Goal: Use online tool/utility: Utilize a website feature to perform a specific function

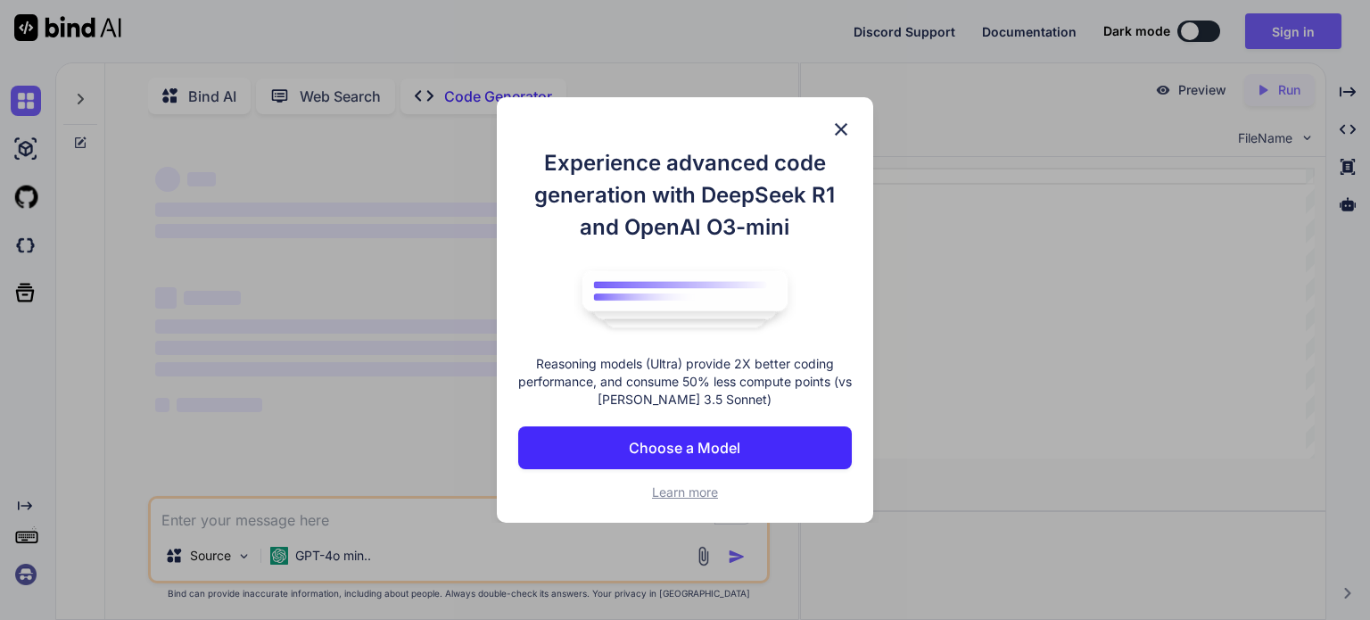
click at [749, 437] on button "Choose a Model" at bounding box center [685, 447] width 334 height 43
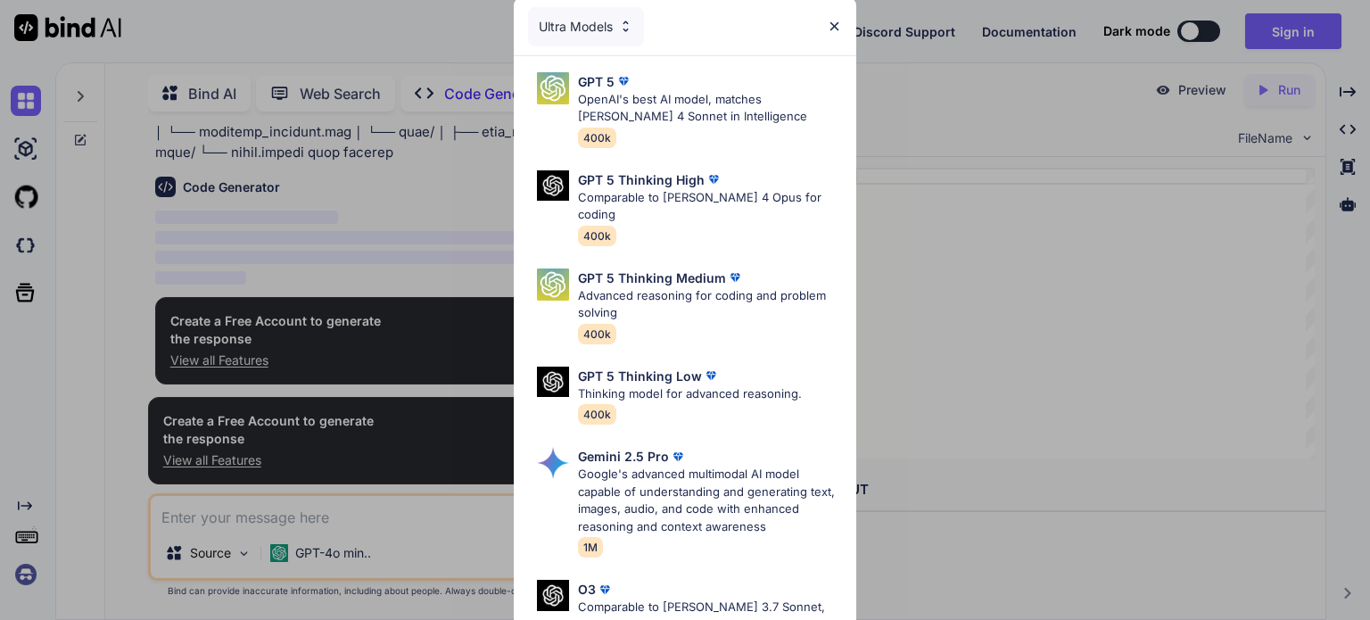
scroll to position [210, 0]
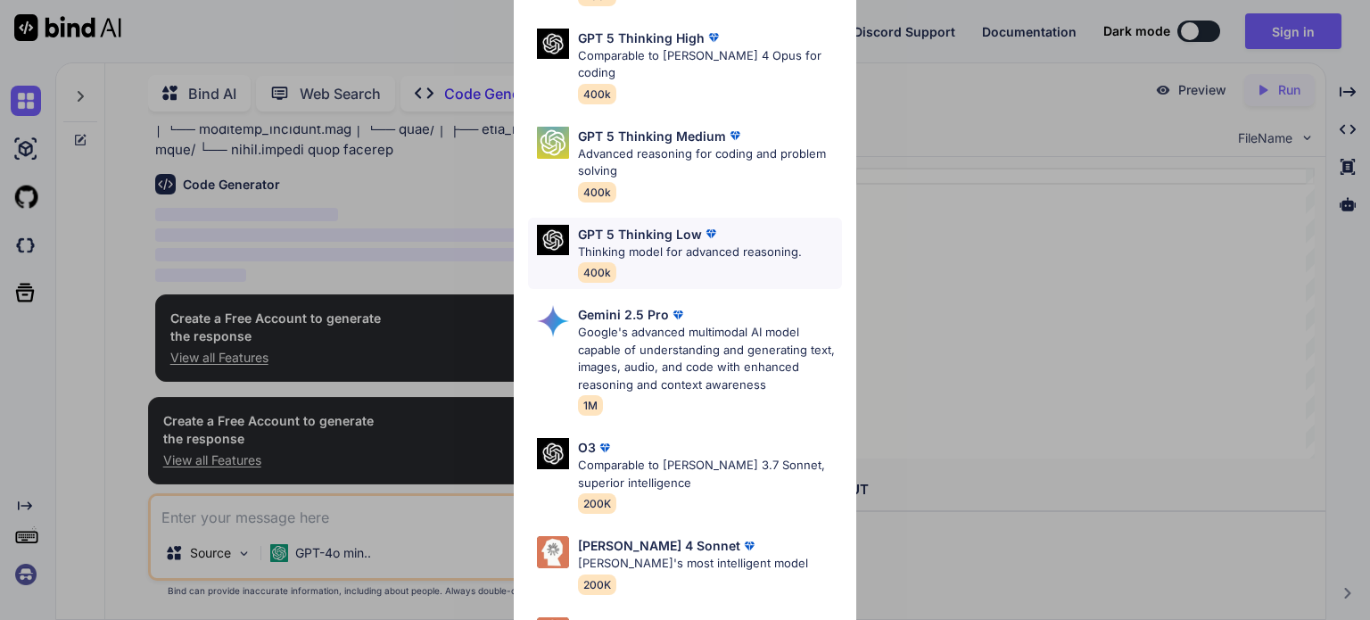
type textarea "x"
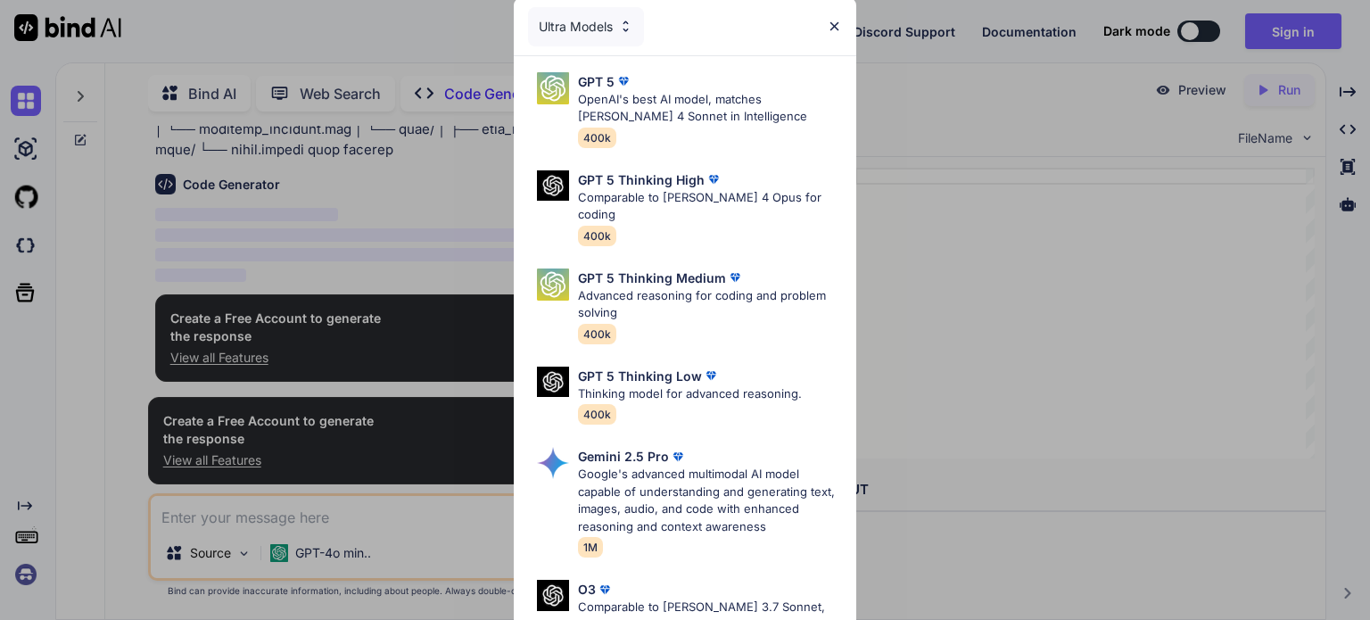
click at [822, 29] on div "Ultra Models" at bounding box center [685, 26] width 343 height 57
click at [835, 24] on img at bounding box center [834, 26] width 15 height 15
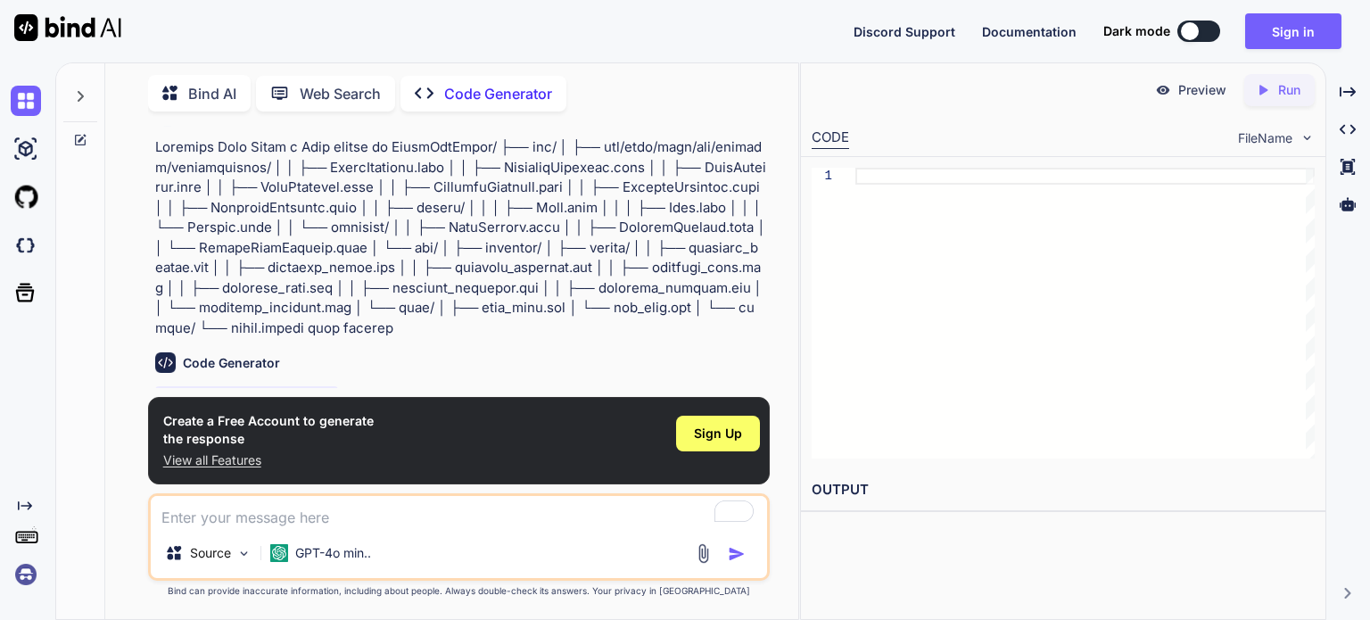
scroll to position [210, 0]
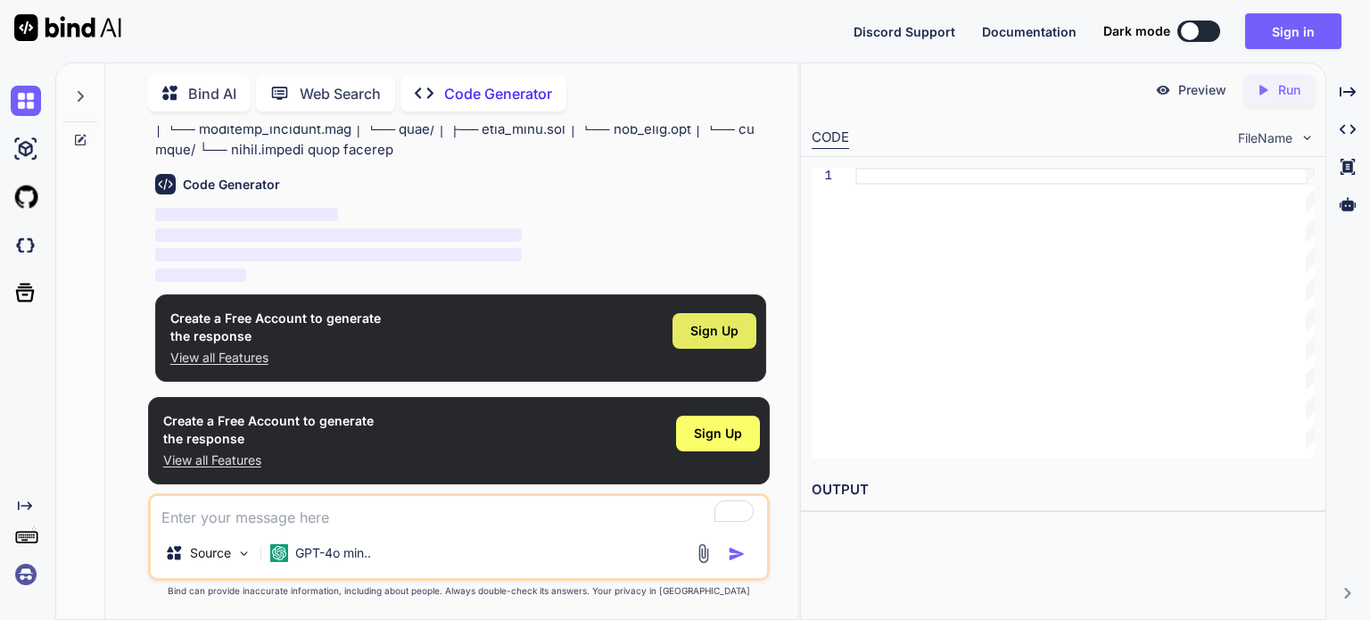
click at [738, 325] on span "Sign Up" at bounding box center [715, 331] width 48 height 18
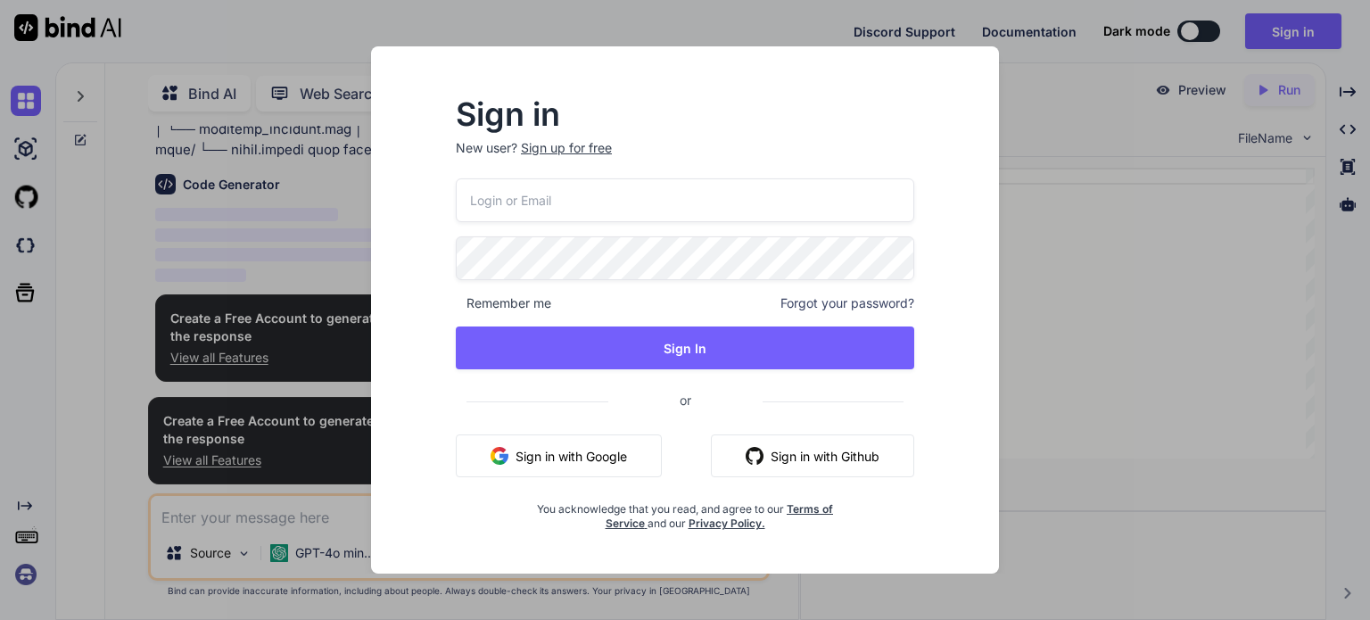
click at [738, 325] on div "Remember me Forgot your password? Sign In or Sign in with Google Sign in with G…" at bounding box center [685, 354] width 459 height 352
click at [559, 469] on button "Sign in with Google" at bounding box center [559, 456] width 206 height 43
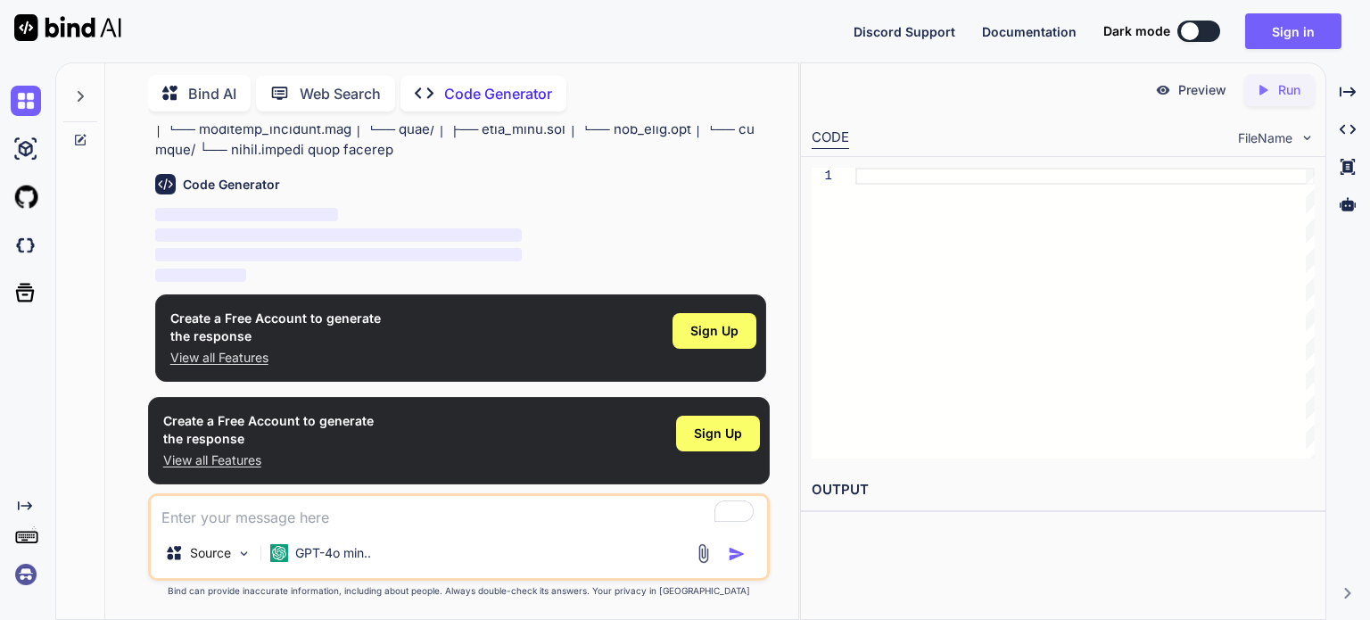
click at [257, 211] on span "‌" at bounding box center [247, 214] width 184 height 13
click at [348, 509] on textarea "To enrich screen reader interactions, please activate Accessibility in Grammarl…" at bounding box center [459, 512] width 617 height 32
paste textarea "LoremIpsUmdol/ ├── sit/ │ ├── ame/cons/adip/eli/seddoei/temporincidid/ │ │ ├── …"
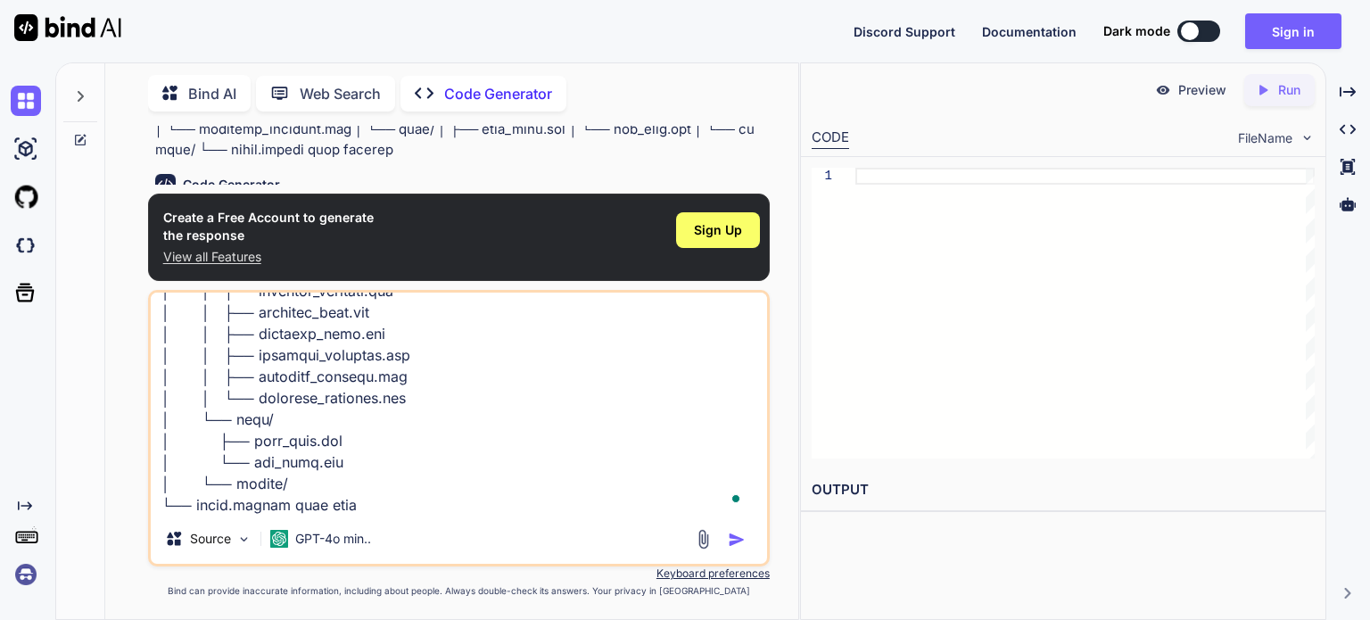
scroll to position [44, 0]
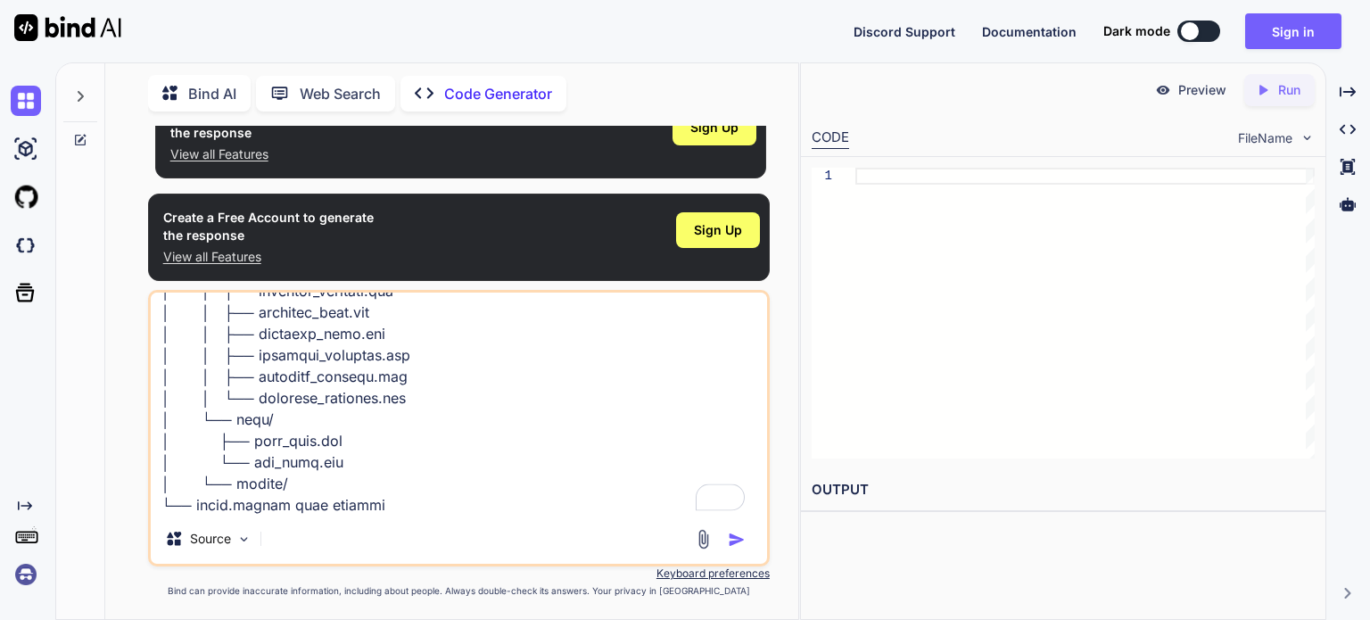
type textarea "LoremIpsUmdol/ ├── sit/ │ ├── ame/cons/adip/eli/seddoei/temporincidid/ │ │ ├── …"
click at [736, 545] on img "button" at bounding box center [737, 540] width 18 height 18
click at [739, 532] on img "button" at bounding box center [737, 540] width 18 height 18
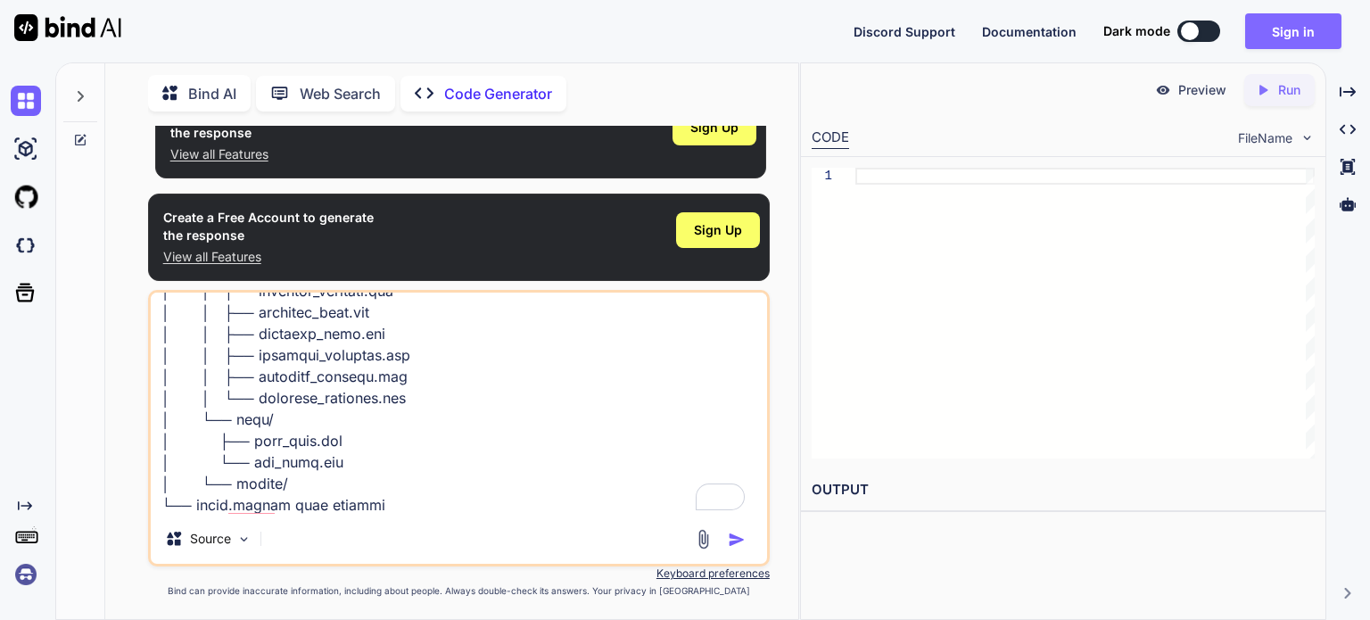
click at [1290, 42] on button "Sign in" at bounding box center [1294, 31] width 96 height 36
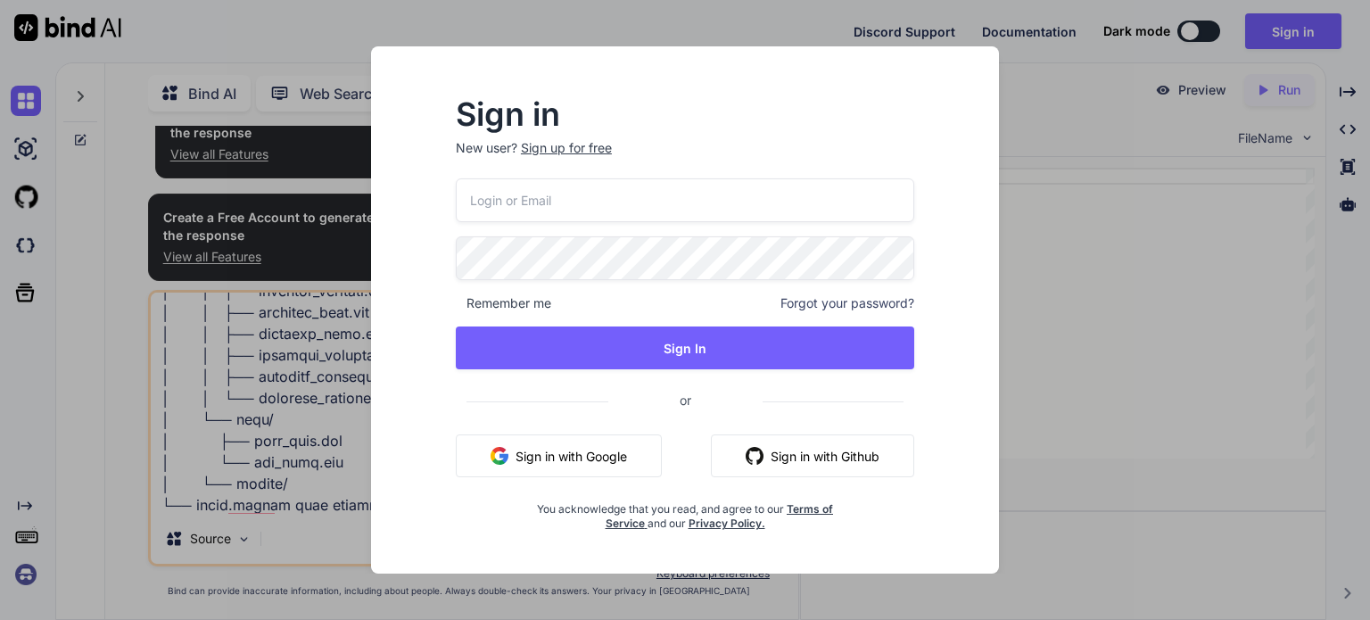
click at [599, 454] on button "Sign in with Google" at bounding box center [559, 456] width 206 height 43
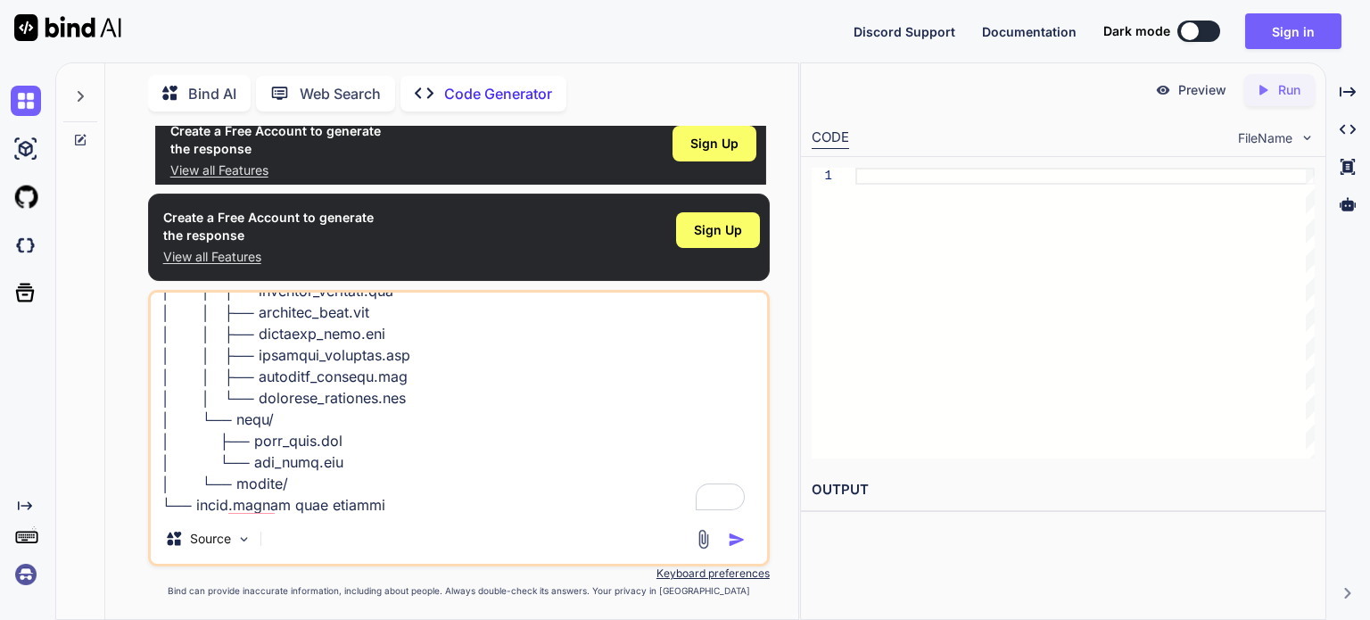
scroll to position [0, 0]
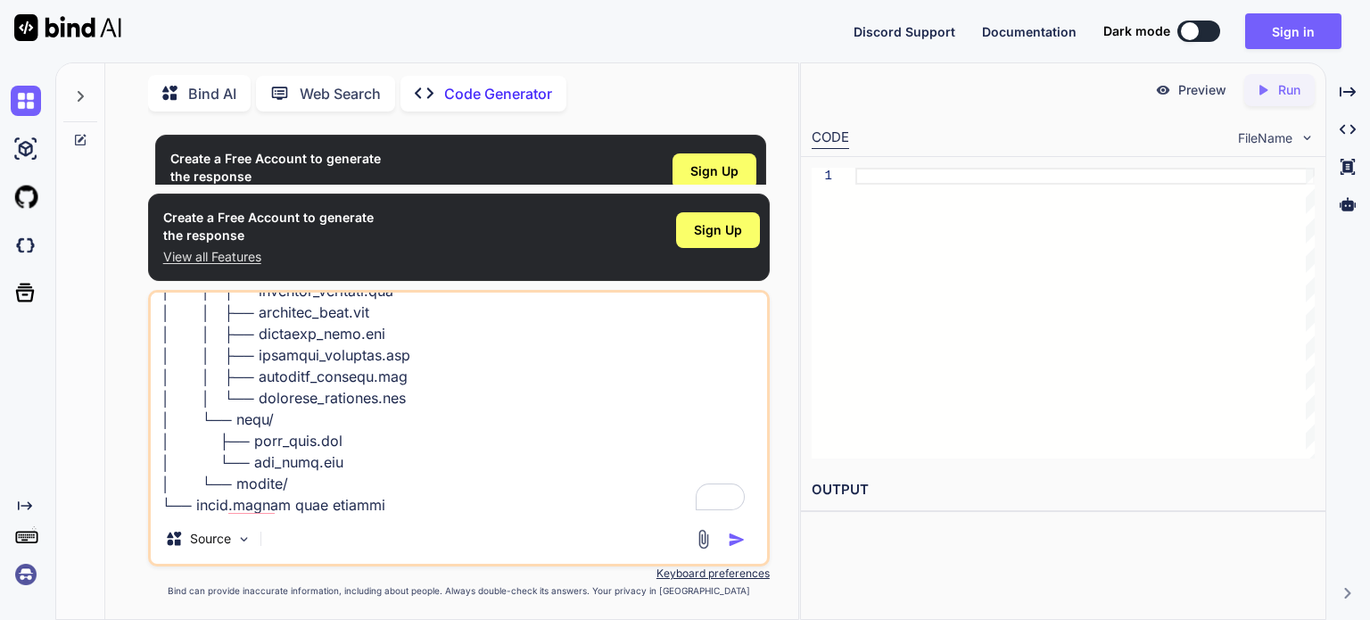
click at [916, 213] on div at bounding box center [1085, 313] width 459 height 291
click at [732, 537] on img "button" at bounding box center [737, 540] width 18 height 18
click at [219, 542] on p "Source" at bounding box center [210, 539] width 41 height 18
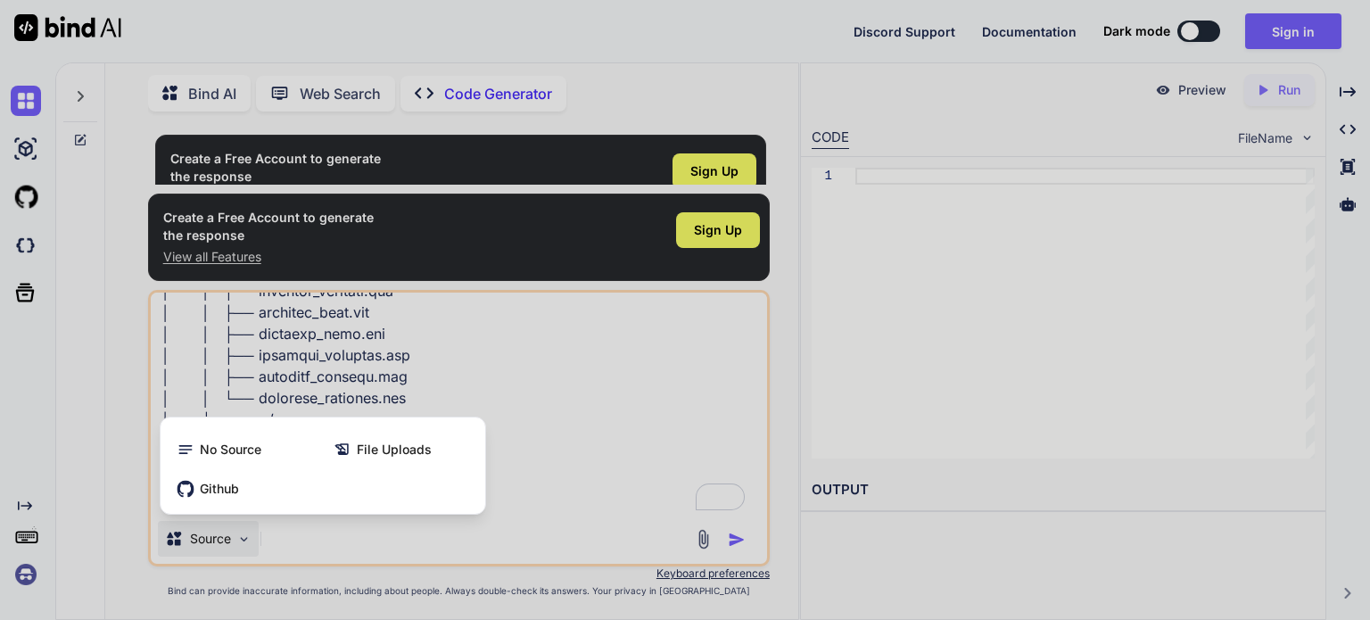
click at [572, 392] on div at bounding box center [685, 310] width 1370 height 620
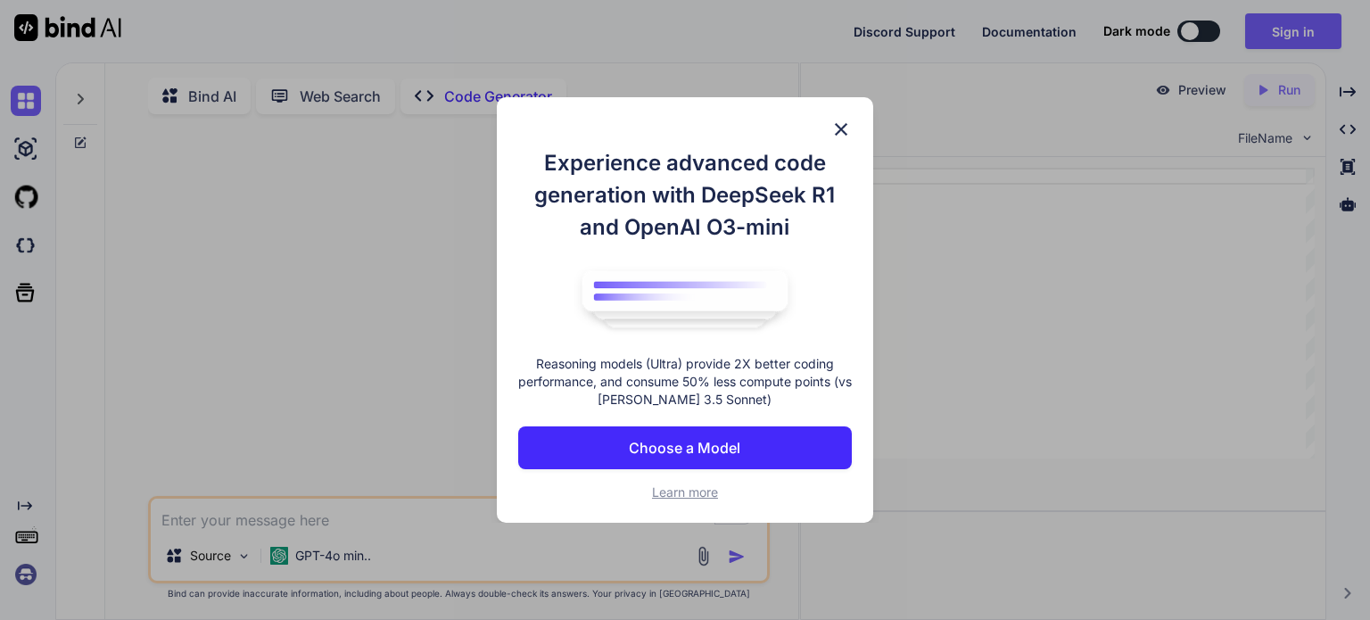
click at [836, 130] on img at bounding box center [841, 129] width 21 height 21
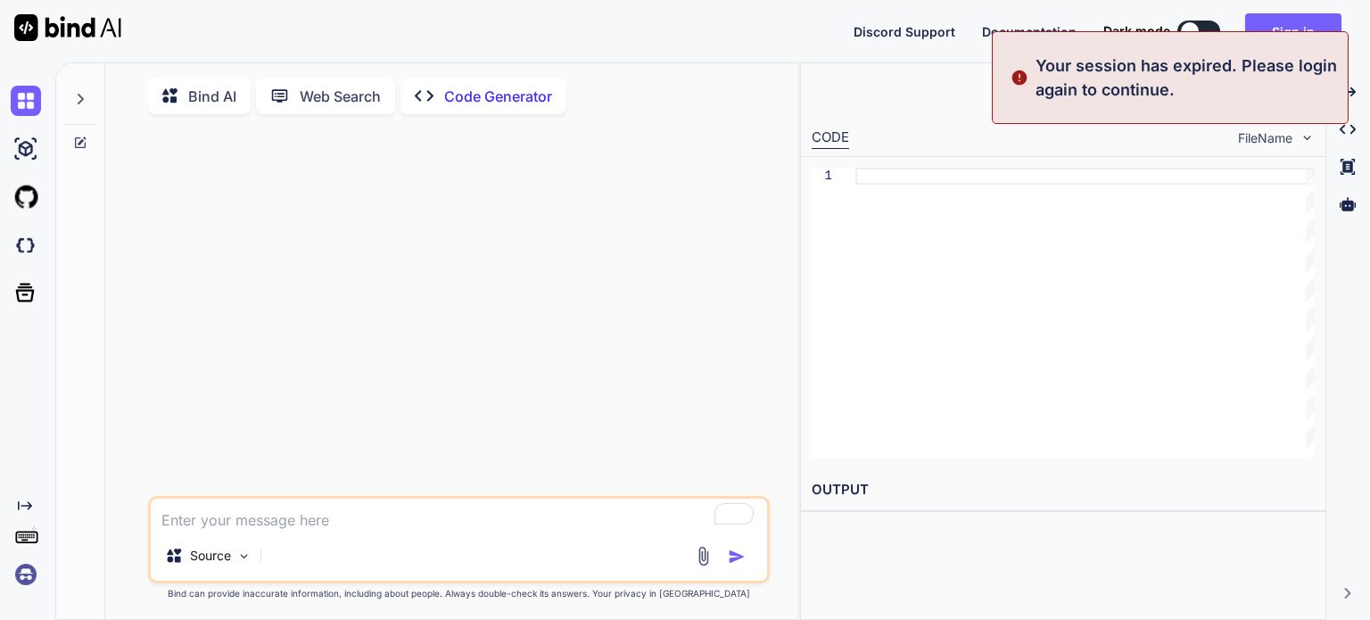
click at [378, 529] on textarea "To enrich screen reader interactions, please activate Accessibility in Grammarl…" at bounding box center [459, 515] width 617 height 32
type textarea "x"
paste textarea "LoremIpsUmdol/ ├── sit/ │ ├── ame/cons/adip/eli/seddoei/temporincidid/ │ │ ├── …"
type textarea "LoremIpsUmdol/ ├── sit/ │ ├── ame/cons/adip/eli/seddoei/temporincidid/ │ │ ├── …"
type textarea "x"
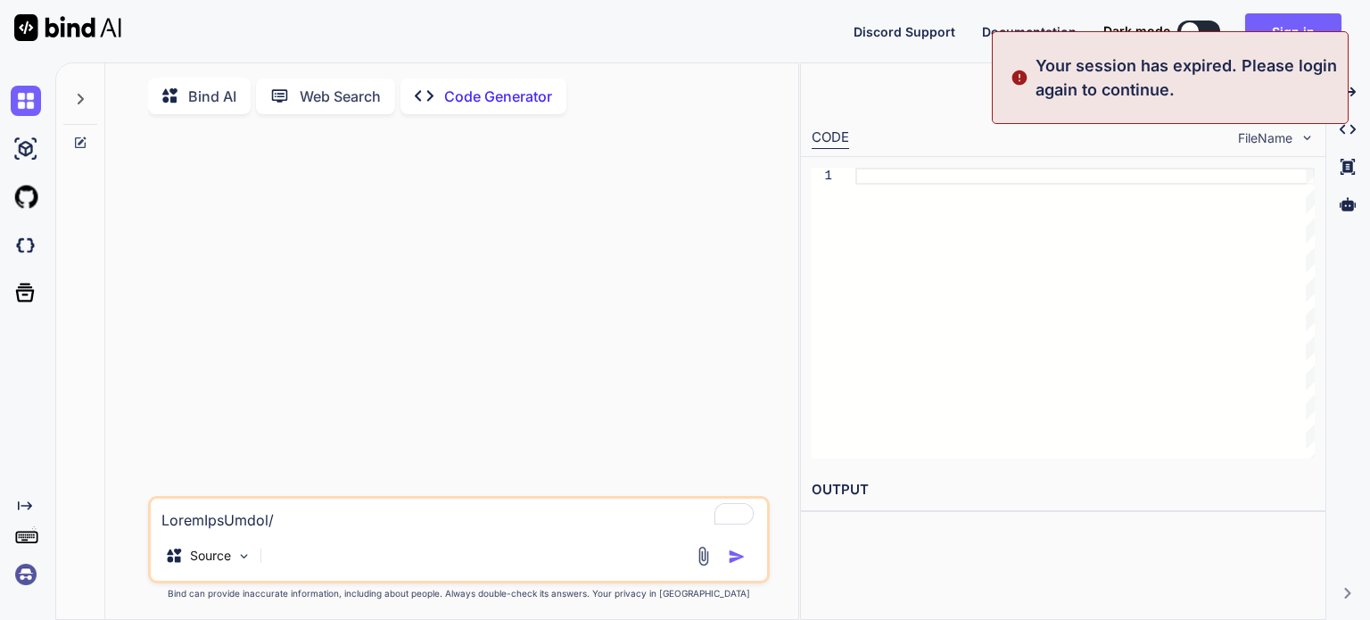
scroll to position [516, 0]
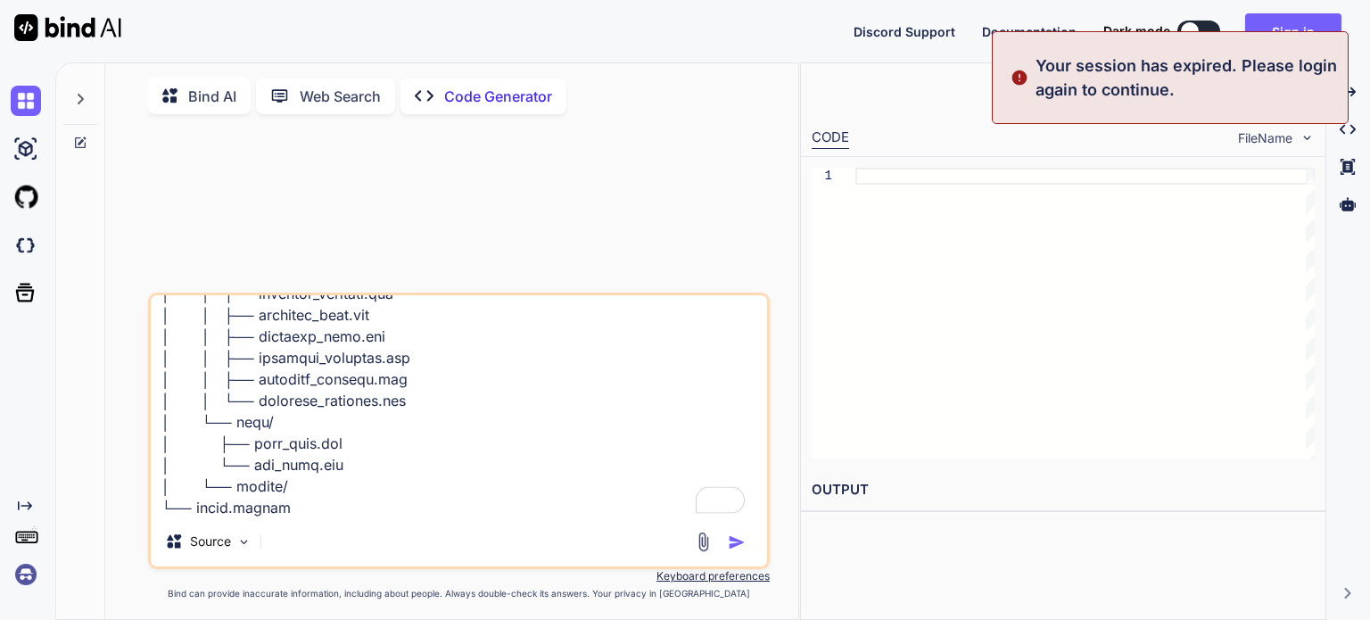
type textarea "WhatsAppClone/ ├── app/ │ ├── src/main/java/com/example/whatsappclone/ │ │ ├── …"
type textarea "x"
type textarea "WhatsAppClone/ ├── app/ │ ├── src/main/java/com/example/whatsappclone/ │ │ ├── …"
type textarea "x"
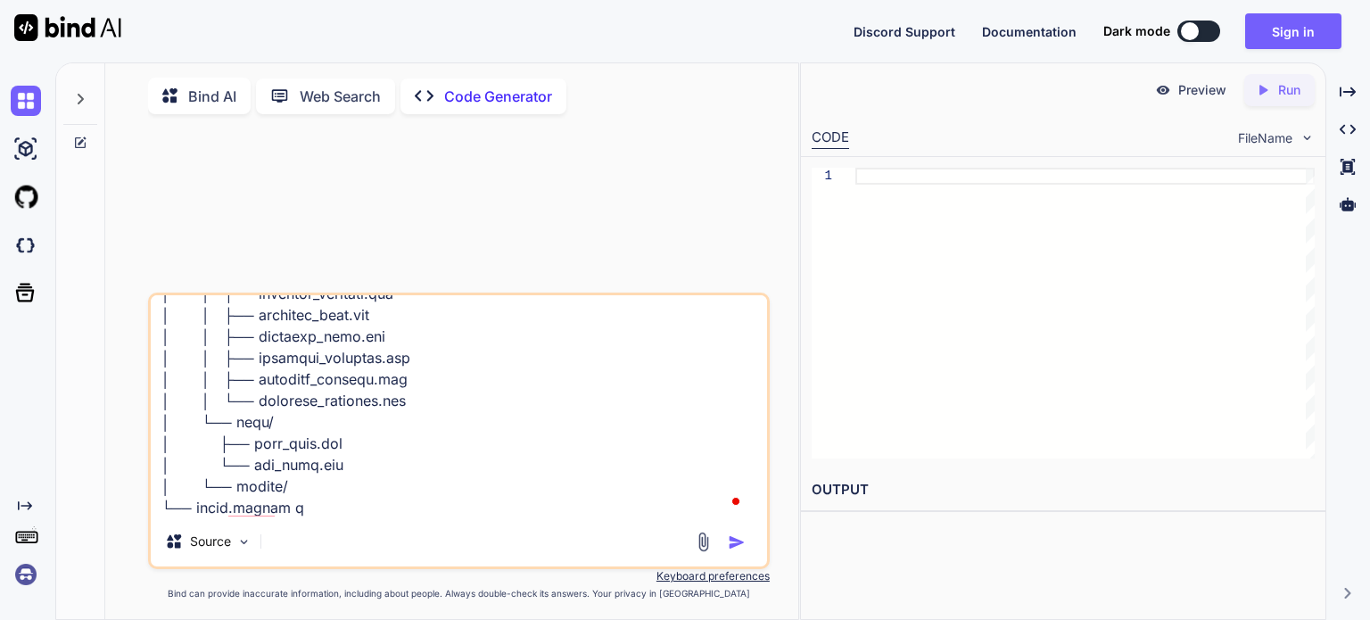
type textarea "WhatsAppClone/ ├── app/ │ ├── src/main/java/com/example/whatsappclone/ │ │ ├── …"
type textarea "x"
type textarea "WhatsAppClone/ ├── app/ │ ├── src/main/java/com/example/whatsappclone/ │ │ ├── …"
type textarea "x"
type textarea "WhatsAppClone/ ├── app/ │ ├── src/main/java/com/example/whatsappclone/ │ │ ├── …"
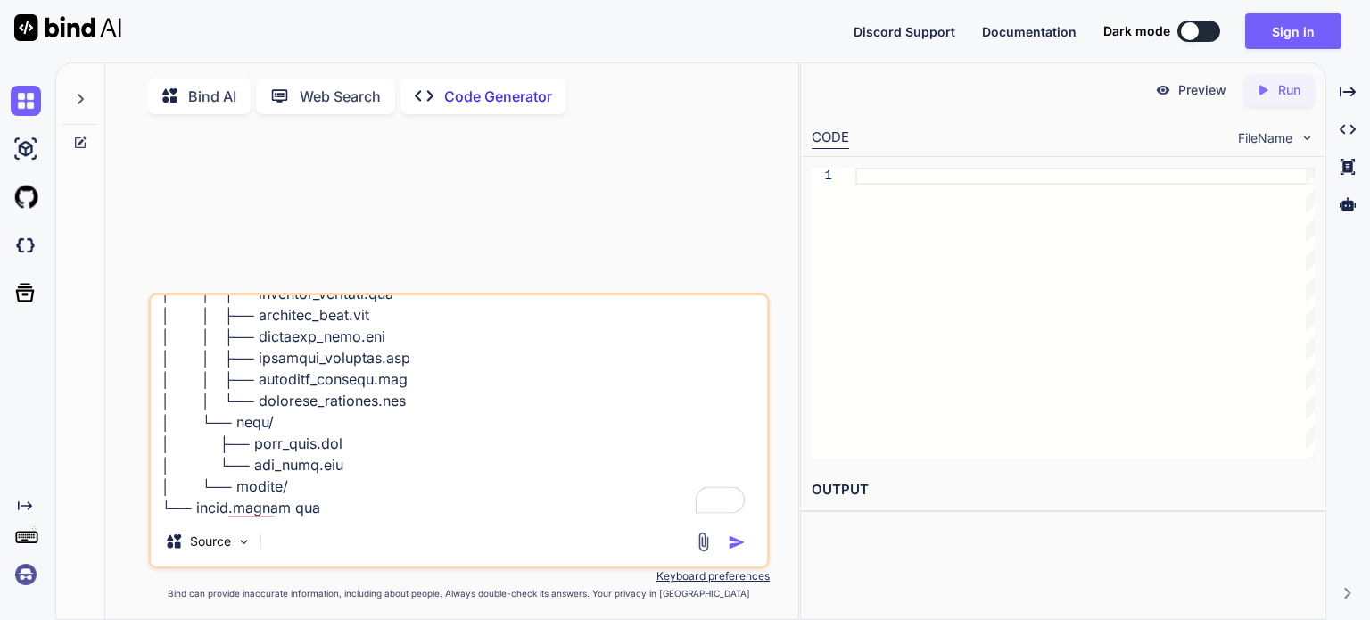
type textarea "x"
type textarea "WhatsAppClone/ ├── app/ │ ├── src/main/java/com/example/whatsappclone/ │ │ ├── …"
type textarea "x"
type textarea "WhatsAppClone/ ├── app/ │ ├── src/main/java/com/example/whatsappclone/ │ │ ├── …"
type textarea "x"
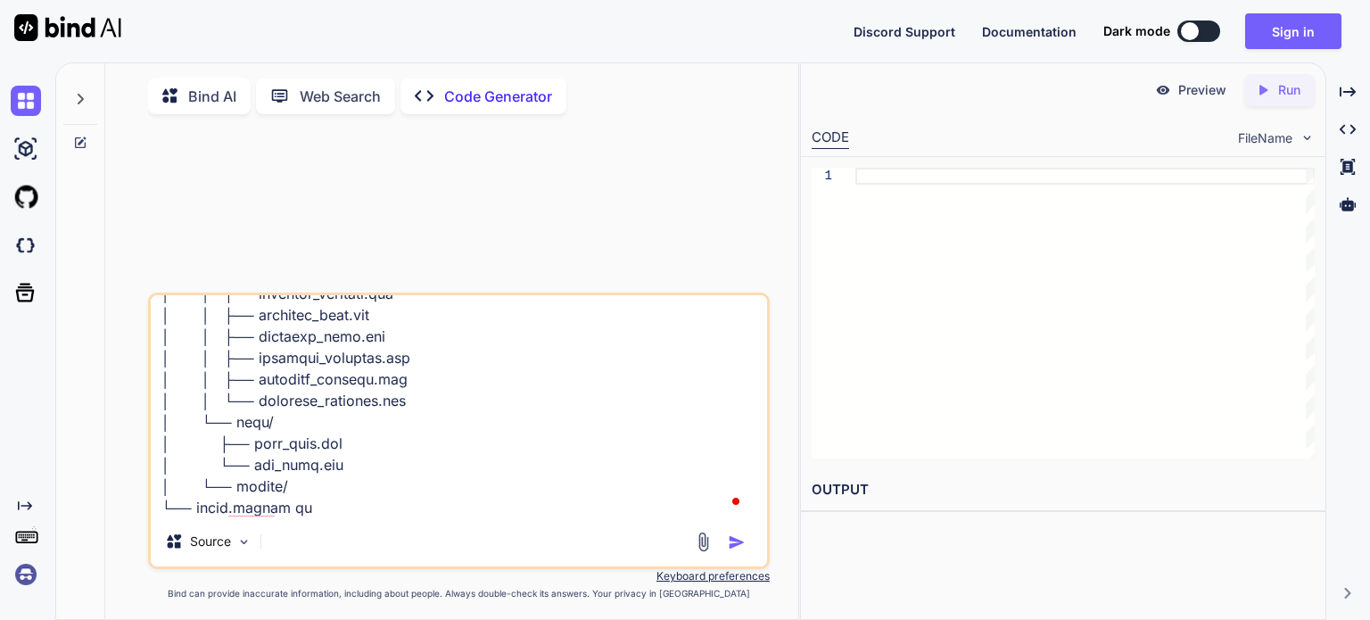
type textarea "WhatsAppClone/ ├── app/ │ ├── src/main/java/com/example/whatsappclone/ │ │ ├── …"
type textarea "x"
type textarea "WhatsAppClone/ ├── app/ │ ├── src/main/java/com/example/whatsappclone/ │ │ ├── …"
type textarea "x"
type textarea "WhatsAppClone/ ├── app/ │ ├── src/main/java/com/example/whatsappclone/ │ │ ├── …"
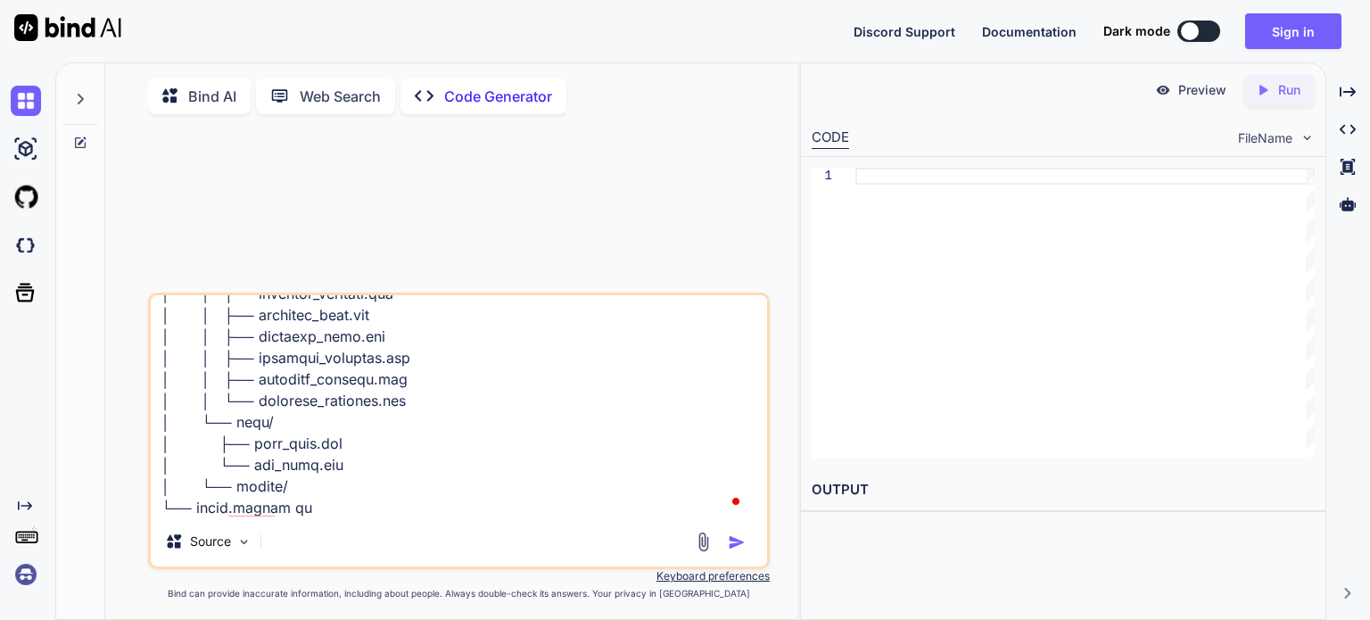
type textarea "x"
type textarea "WhatsAppClone/ ├── app/ │ ├── src/main/java/com/example/whatsappclone/ │ │ ├── …"
type textarea "x"
type textarea "WhatsAppClone/ ├── app/ │ ├── src/main/java/com/example/whatsappclone/ │ │ ├── …"
type textarea "x"
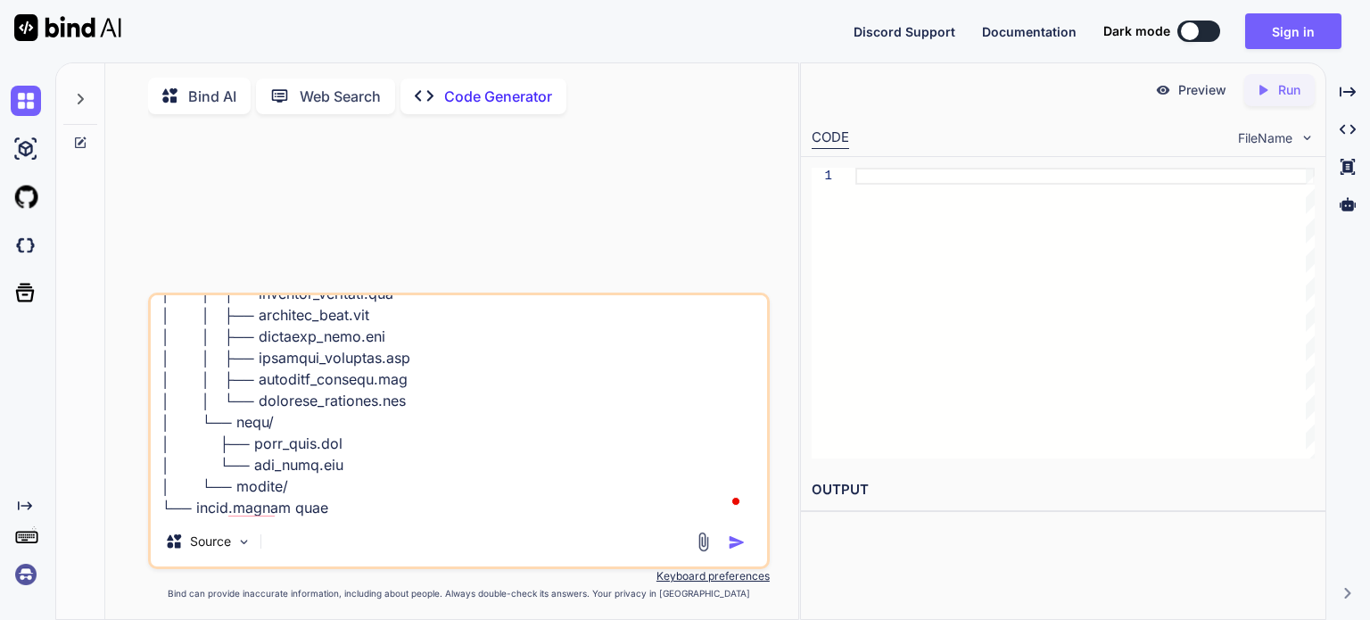
type textarea "WhatsAppClone/ ├── app/ │ ├── src/main/java/com/example/whatsappclone/ │ │ ├── …"
type textarea "x"
type textarea "WhatsAppClone/ ├── app/ │ ├── src/main/java/com/example/whatsappclone/ │ │ ├── …"
type textarea "x"
type textarea "WhatsAppClone/ ├── app/ │ ├── src/main/java/com/example/whatsappclone/ │ │ ├── …"
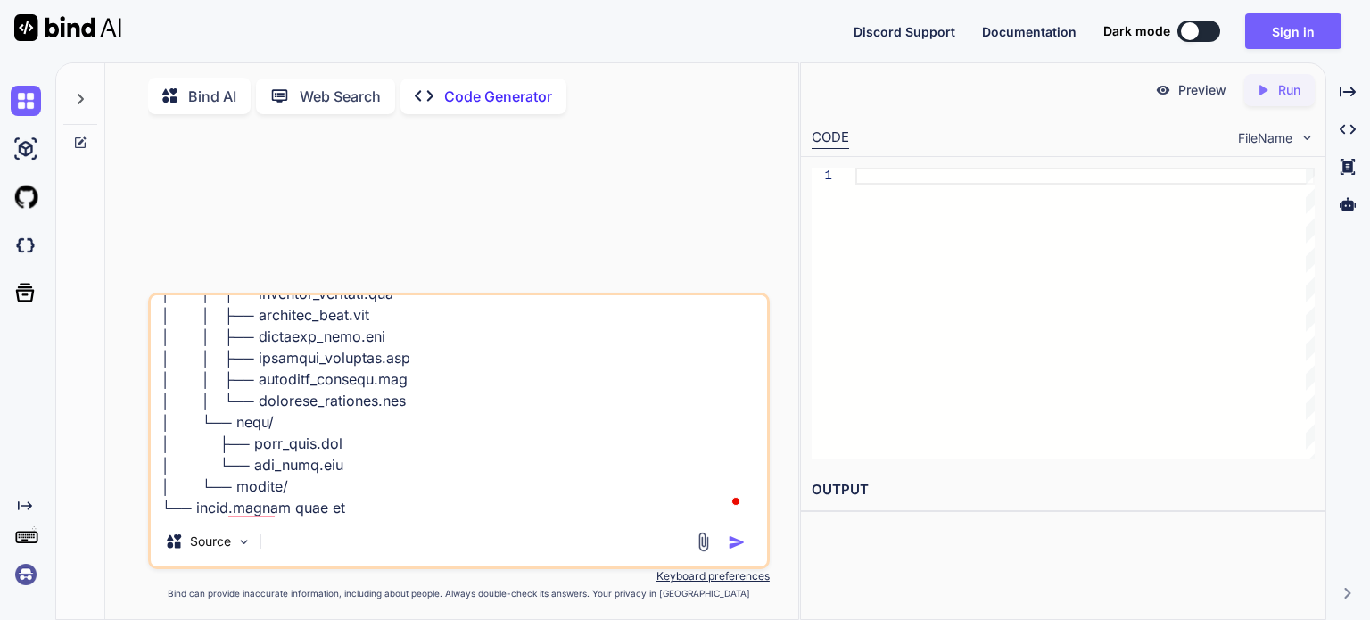
type textarea "x"
type textarea "WhatsAppClone/ ├── app/ │ ├── src/main/java/com/example/whatsappclone/ │ │ ├── …"
type textarea "x"
type textarea "WhatsAppClone/ ├── app/ │ ├── src/main/java/com/example/whatsappclone/ │ │ ├── …"
type textarea "x"
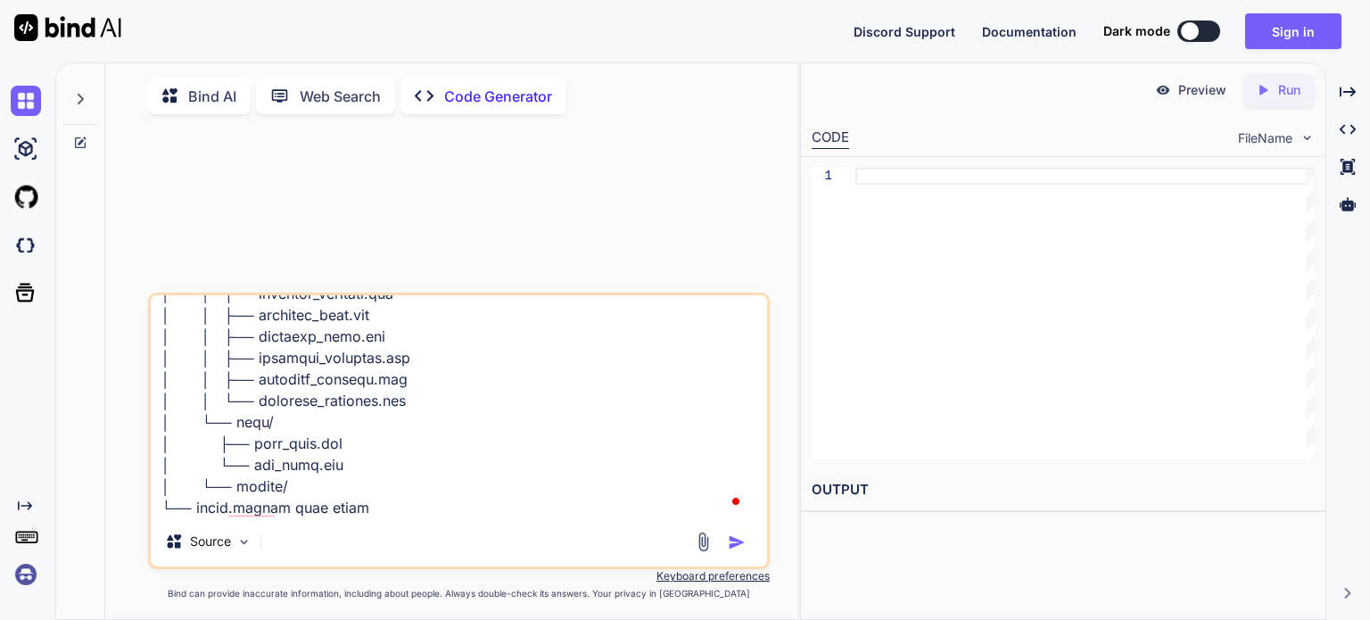
type textarea "WhatsAppClone/ ├── app/ │ ├── src/main/java/com/example/whatsappclone/ │ │ ├── …"
type textarea "x"
type textarea "LoremIpsUmdol/ ├── sit/ │ ├── ame/cons/adip/eli/seddoei/temporincidid/ │ │ ├── …"
type textarea "x"
type textarea "LoremIpsUmdol/ ├── sit/ │ ├── ame/cons/adip/eli/seddoei/temporincidid/ │ │ ├── …"
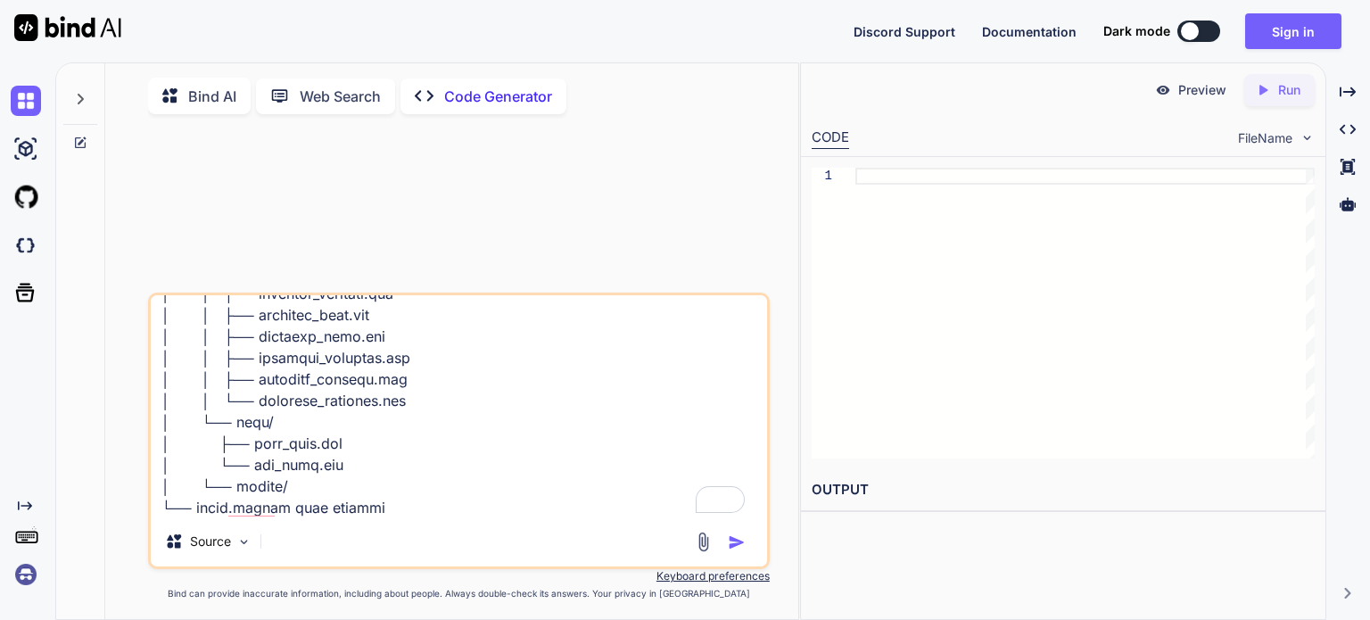
click at [730, 548] on img "button" at bounding box center [737, 543] width 18 height 18
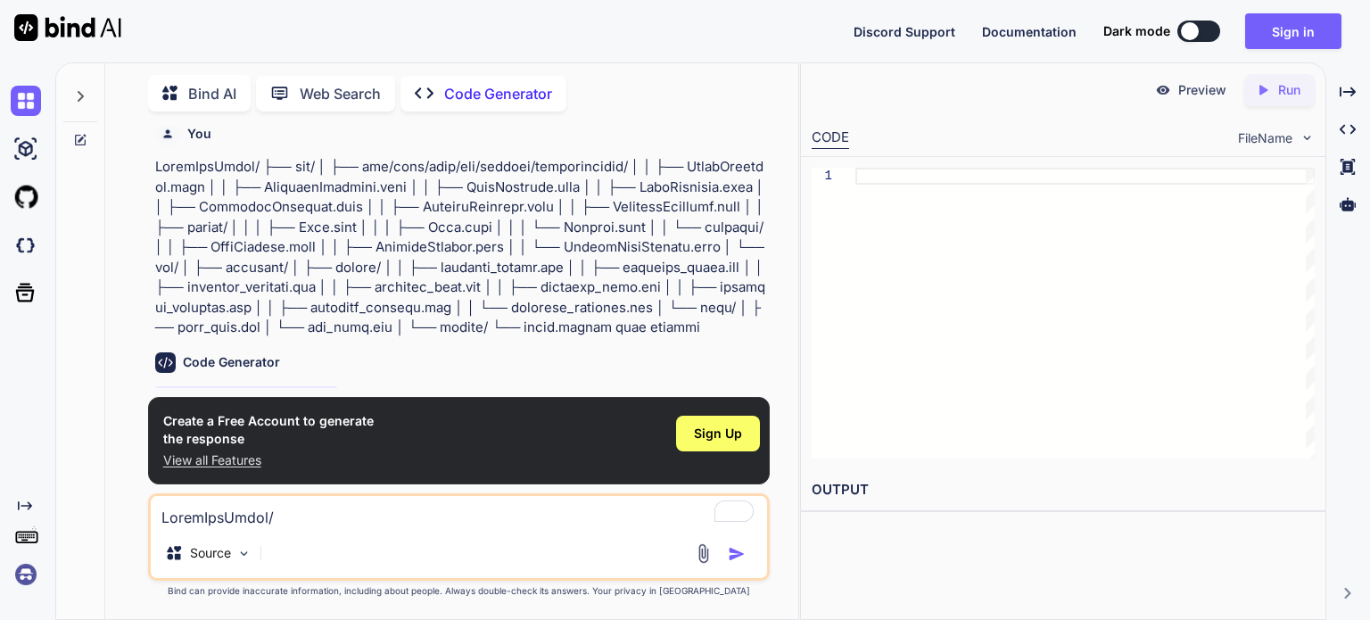
scroll to position [0, 0]
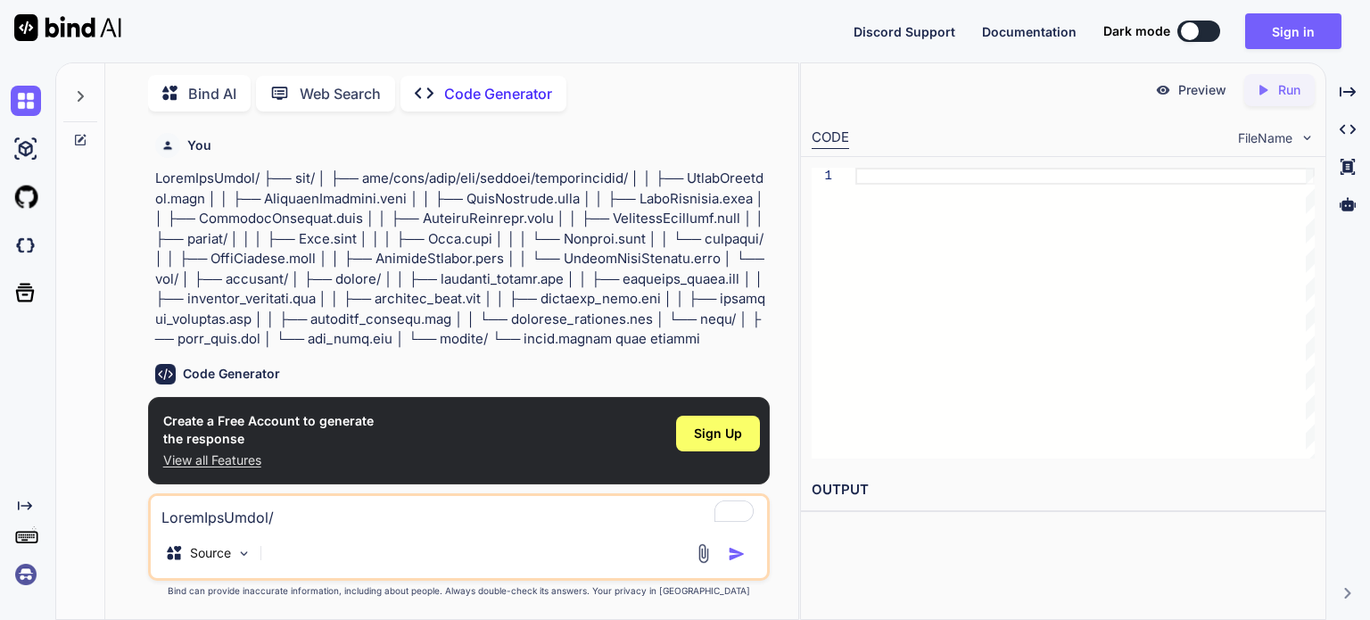
click at [1204, 36] on button at bounding box center [1199, 31] width 43 height 21
type textarea "x"
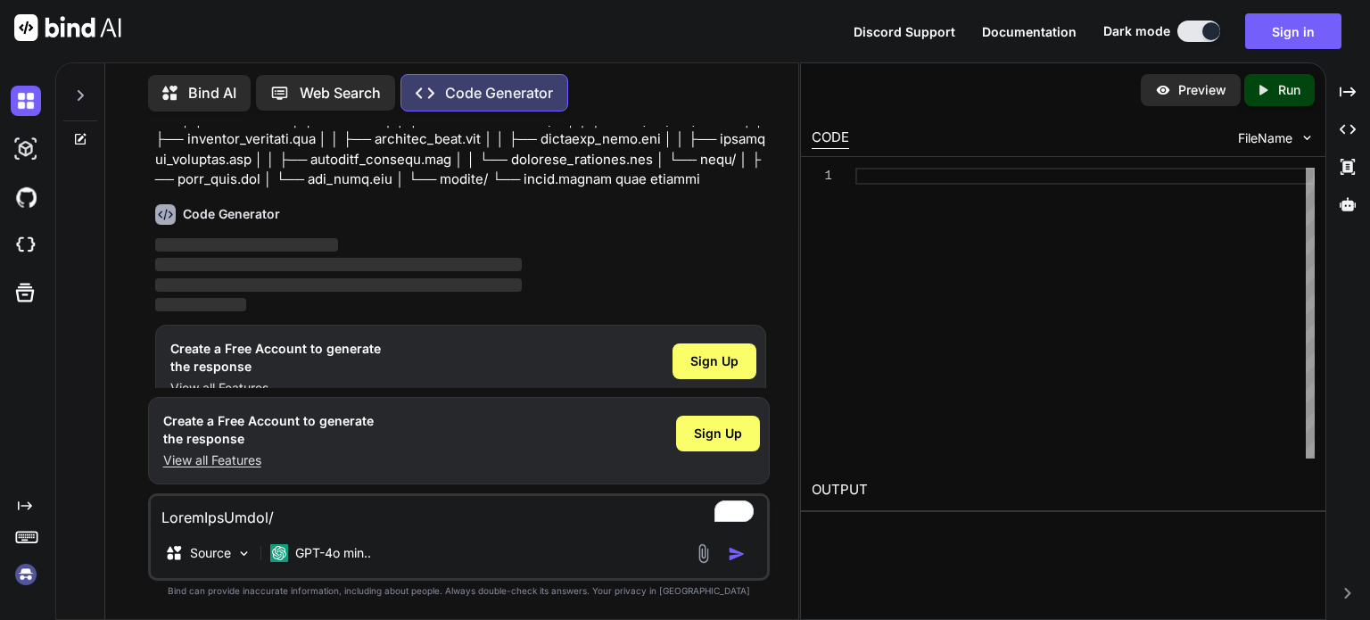
scroll to position [189, 0]
